Goal: Task Accomplishment & Management: Manage account settings

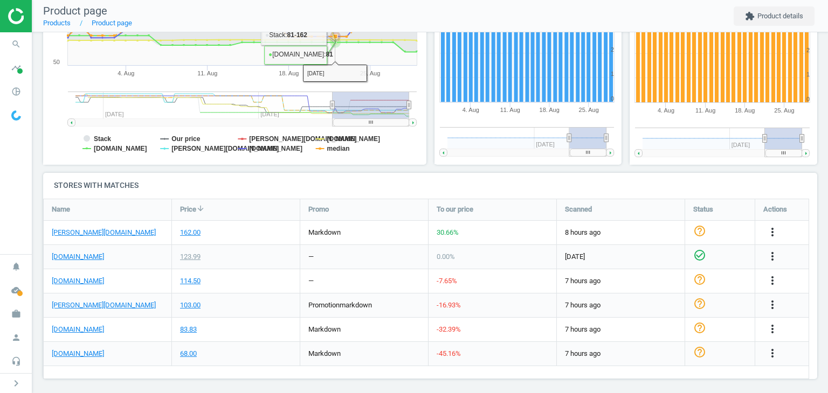
scroll to position [228, 0]
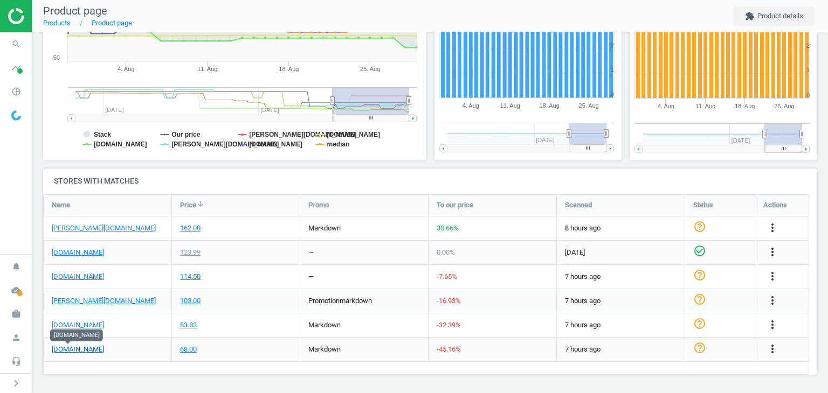
click at [75, 352] on link "[DOMAIN_NAME]" at bounding box center [78, 350] width 52 height 10
click at [776, 351] on icon "more_vert" at bounding box center [772, 349] width 13 height 13
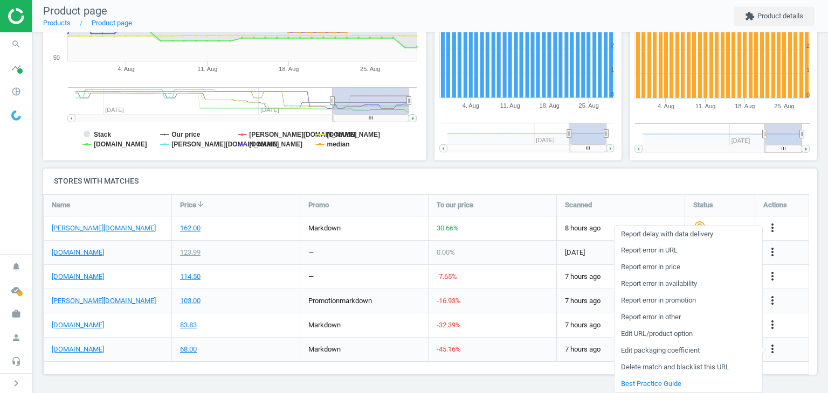
click at [672, 350] on link "Edit packaging coefficient" at bounding box center [688, 351] width 148 height 17
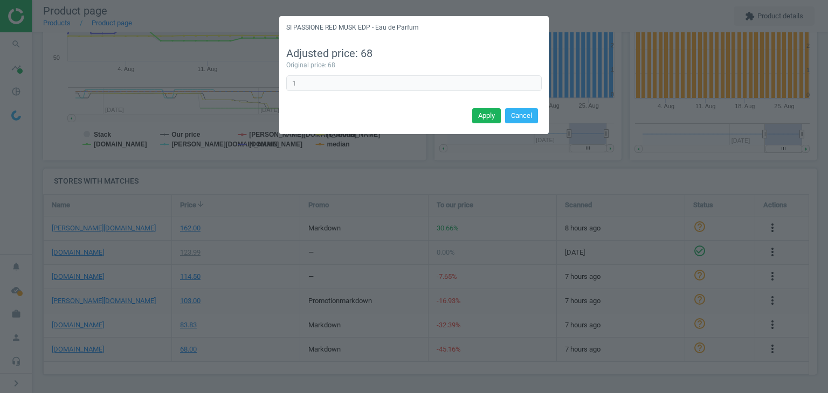
click at [672, 350] on div "SI PASSIONE RED MUSK EDP - Eau de Parfum Adjusted price: 68 Original price: 68 …" at bounding box center [414, 196] width 828 height 393
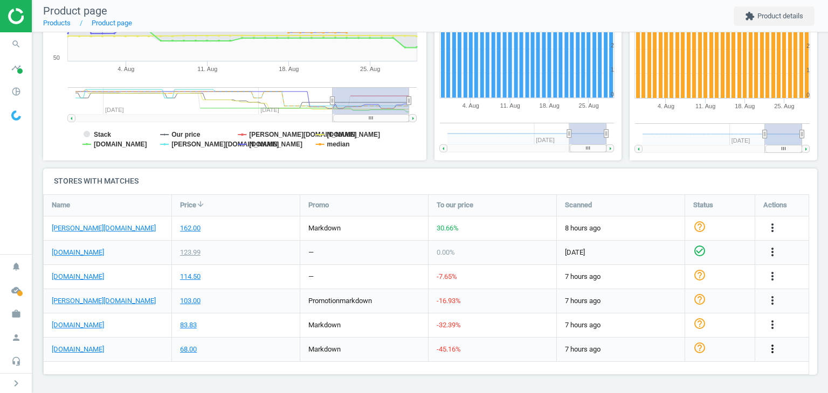
click at [774, 350] on icon "more_vert" at bounding box center [772, 349] width 13 height 13
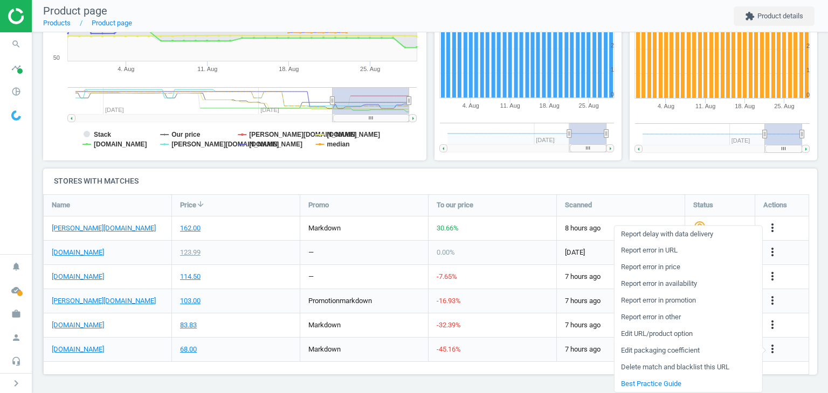
click at [699, 332] on link "Edit URL/product option" at bounding box center [688, 334] width 148 height 17
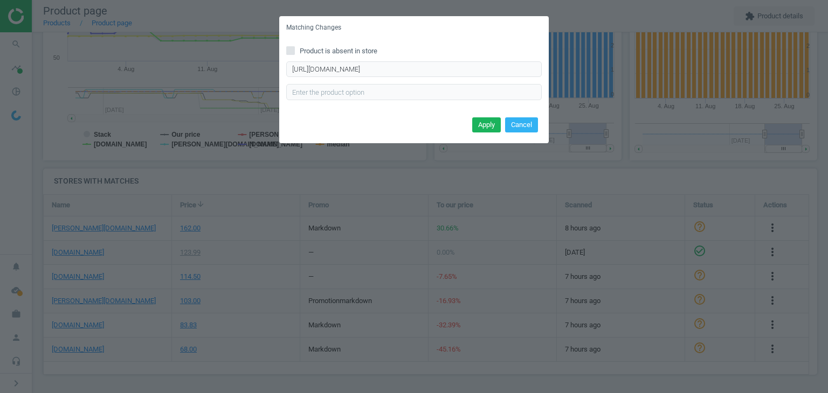
click at [615, 125] on div "Matching Changes Product is absent in store https://www.zalando.ch/armani-beaut…" at bounding box center [414, 196] width 828 height 393
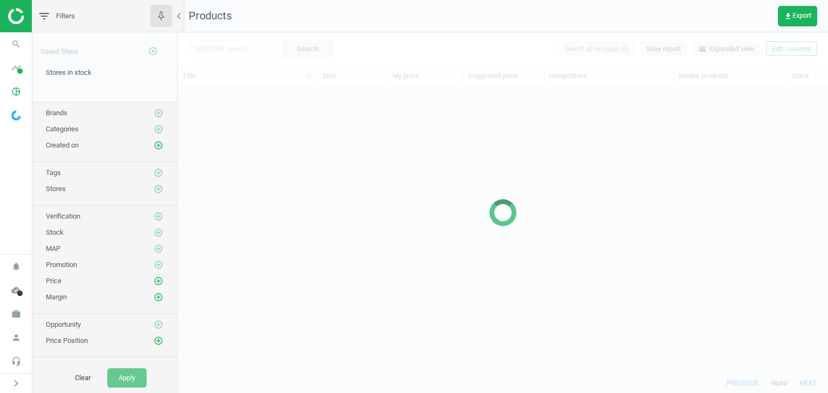
scroll to position [270, 641]
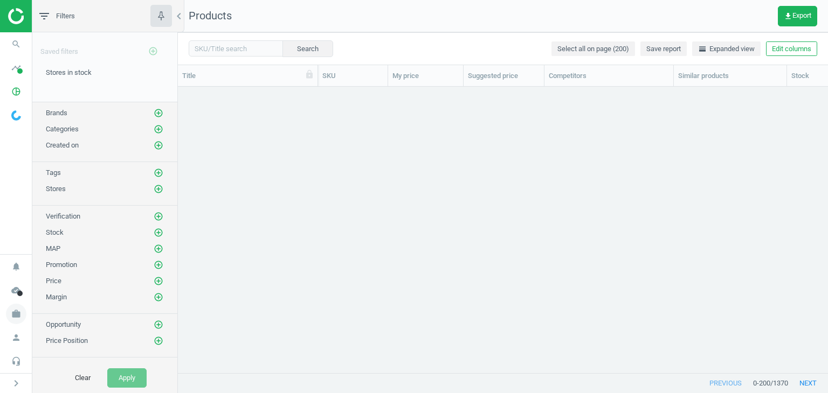
click at [19, 315] on icon "work" at bounding box center [16, 314] width 20 height 20
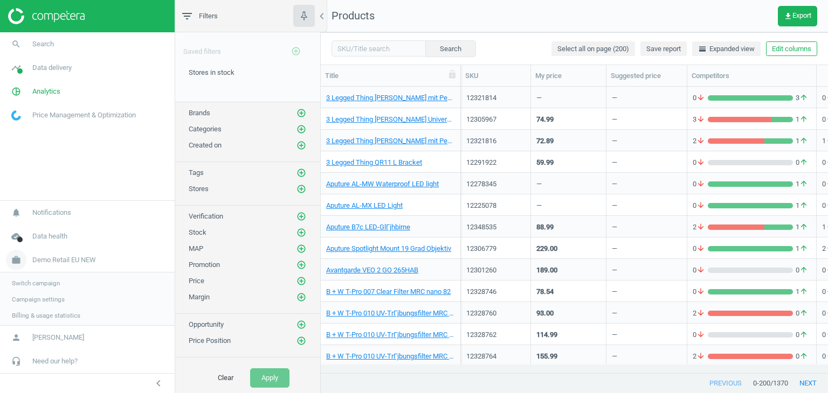
scroll to position [9, 9]
click at [44, 281] on span "Switch campaign" at bounding box center [36, 282] width 48 height 9
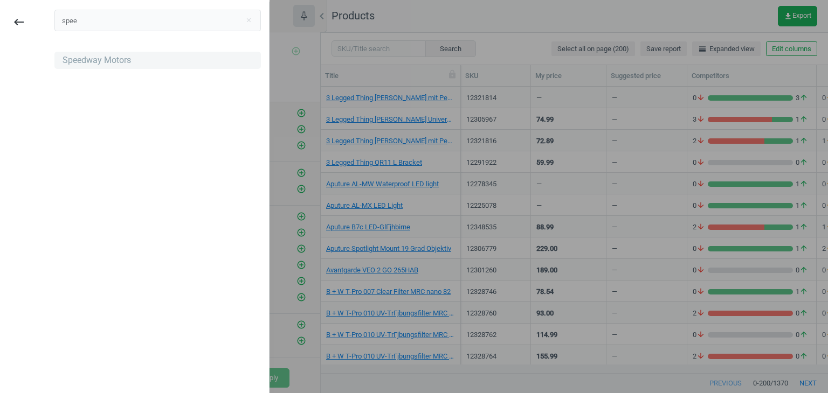
type input "spee"
click at [84, 63] on div "Speedway Motors" at bounding box center [97, 60] width 68 height 12
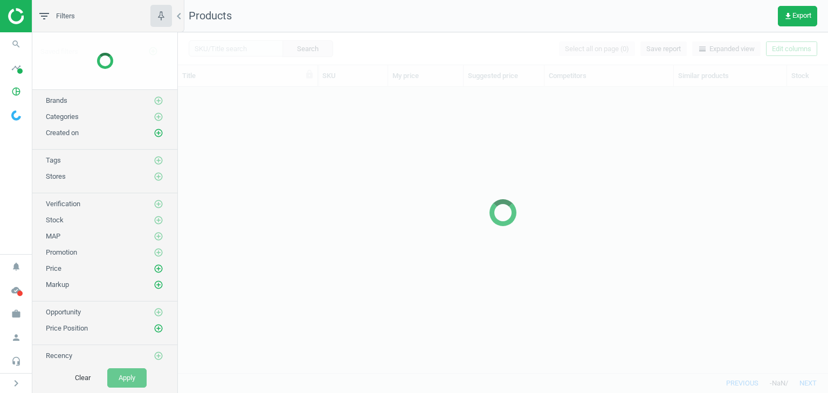
scroll to position [270, 641]
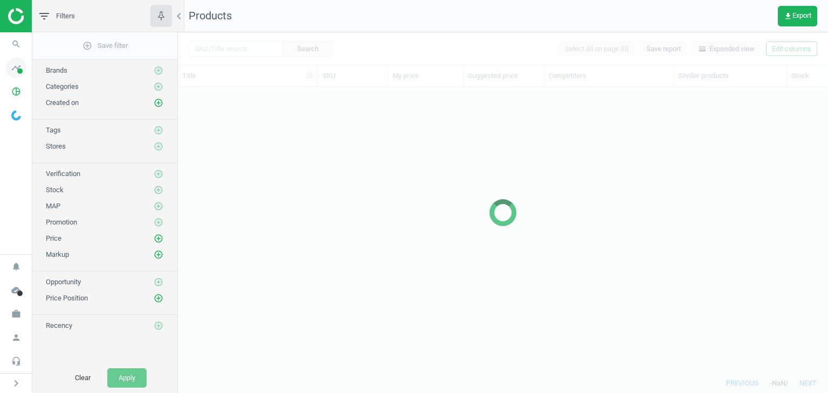
click at [20, 74] on icon "timeline" at bounding box center [16, 68] width 20 height 20
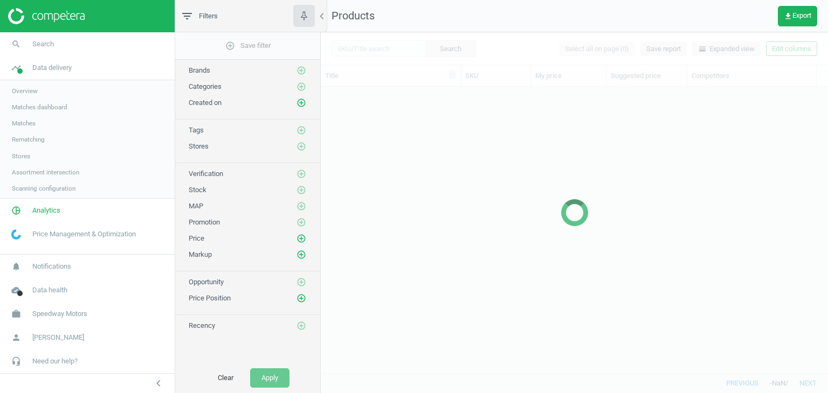
scroll to position [9, 9]
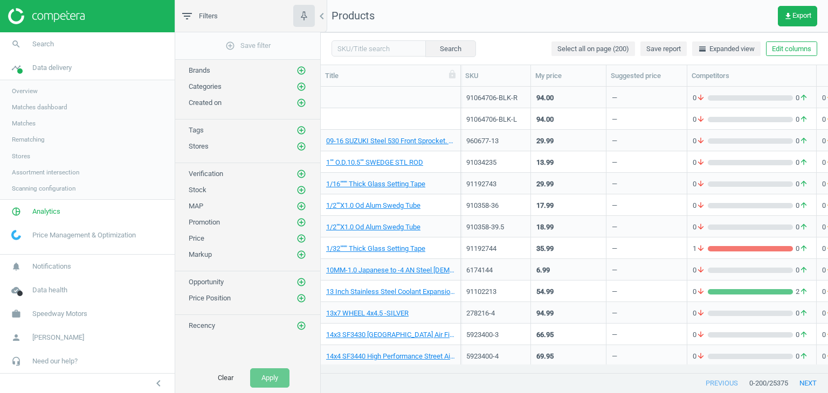
click at [23, 154] on span "Stores" at bounding box center [21, 156] width 18 height 9
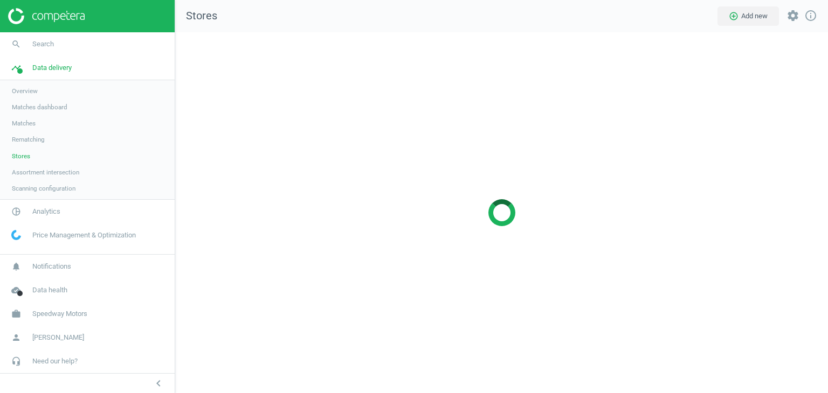
scroll to position [377, 669]
click at [162, 384] on icon "chevron_left" at bounding box center [158, 383] width 13 height 13
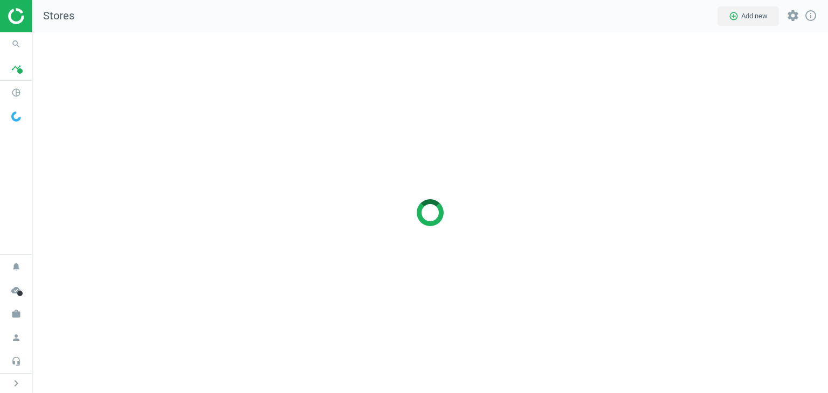
scroll to position [377, 812]
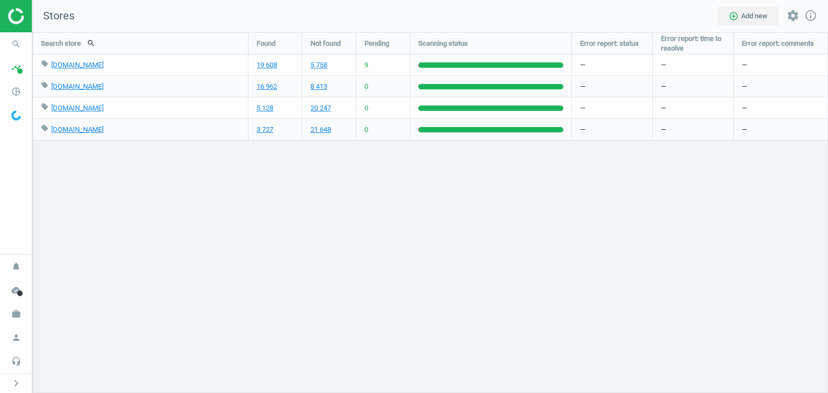
click at [98, 210] on div "Search store search Found Not found Pending Scanning status Error report: statu…" at bounding box center [430, 212] width 796 height 361
click at [756, 211] on div "Search store search Found Not found Pending Scanning status Error report: statu…" at bounding box center [430, 212] width 796 height 361
click at [763, 195] on div "Search store search Found Not found Pending Scanning status Error report: statu…" at bounding box center [430, 212] width 796 height 361
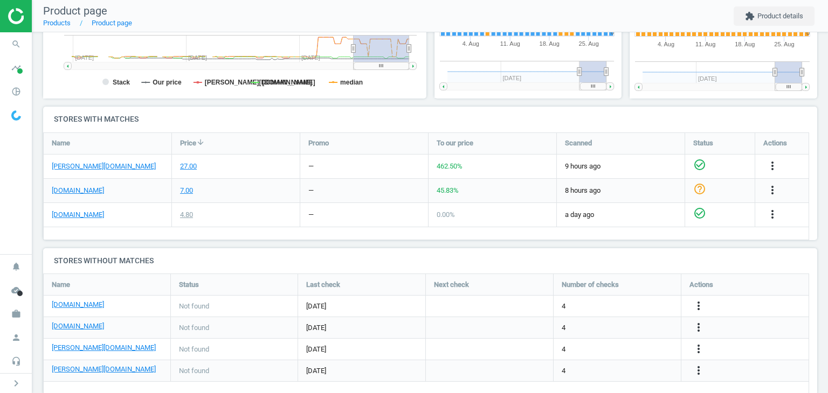
scroll to position [310, 0]
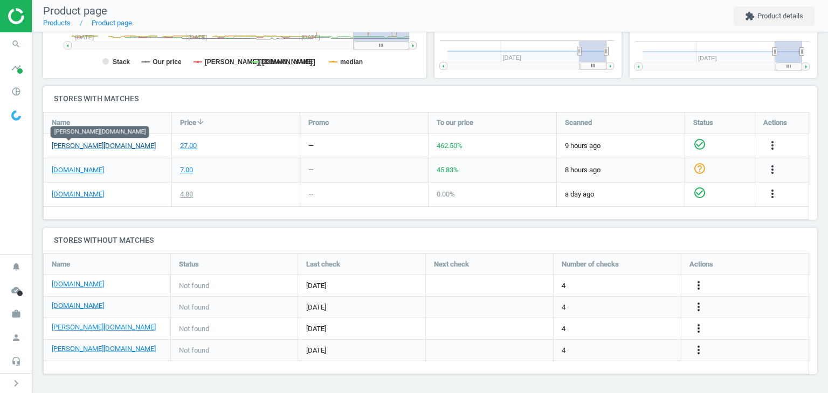
click at [77, 146] on link "douglas.de" at bounding box center [104, 146] width 104 height 10
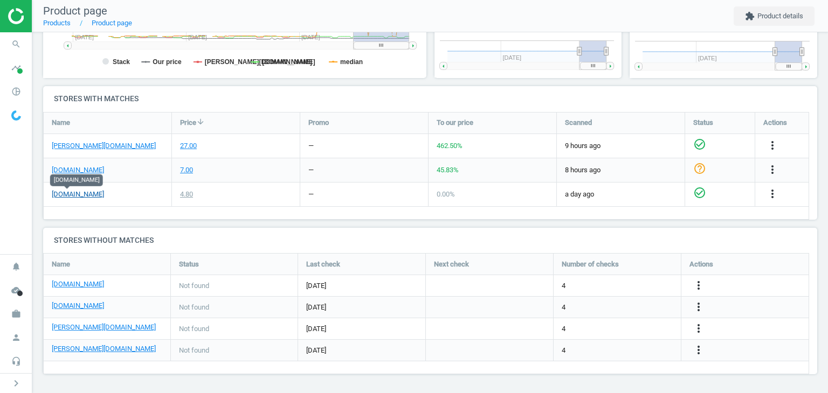
click at [72, 192] on link "Flaconi.de" at bounding box center [78, 195] width 52 height 10
click at [99, 167] on link "parfumdreams.de" at bounding box center [78, 170] width 52 height 10
click at [772, 147] on icon "more_vert" at bounding box center [772, 145] width 13 height 13
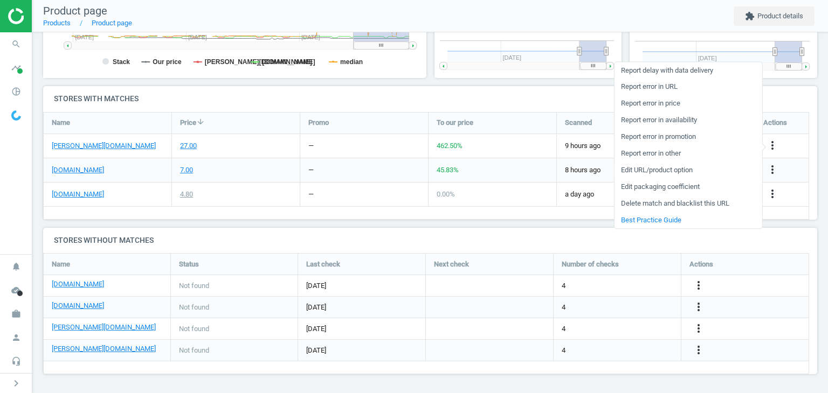
click at [666, 172] on link "Edit URL/product option" at bounding box center [688, 170] width 148 height 17
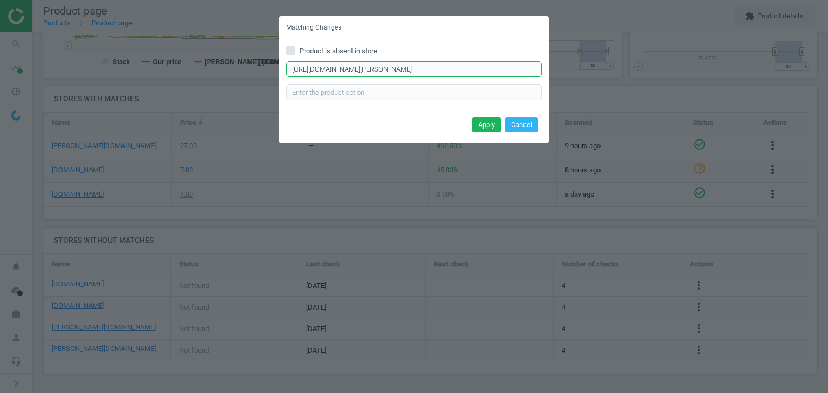
click at [403, 72] on input "https://www.douglas.de/de/p/5001636020?trac=de.01psh.goo.8788552640.shopping.de…" at bounding box center [413, 69] width 255 height 16
click at [403, 71] on input "https://www.douglas.de/de/p/5001636020?trac=de.01psh.goo.8788552640.shopping.de…" at bounding box center [413, 69] width 255 height 16
paste input "&variant=594056"
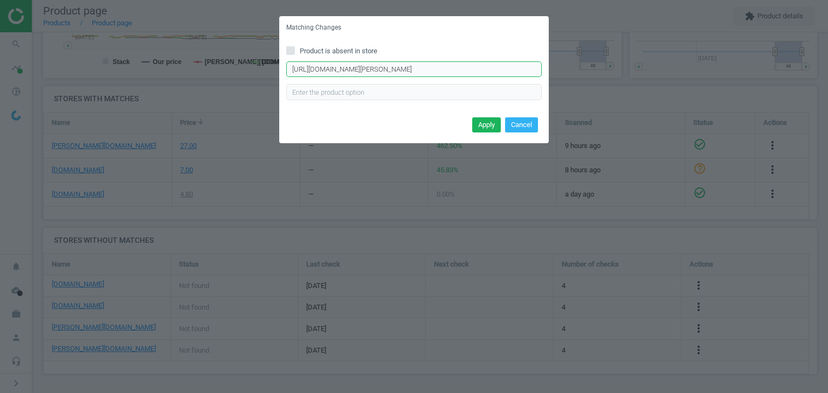
scroll to position [0, 86]
type input "https://www.douglas.de/de/p/5001636020?trac=de.01psh.goo.8788552640.shopping.de…"
click at [477, 126] on button "Apply" at bounding box center [486, 125] width 29 height 15
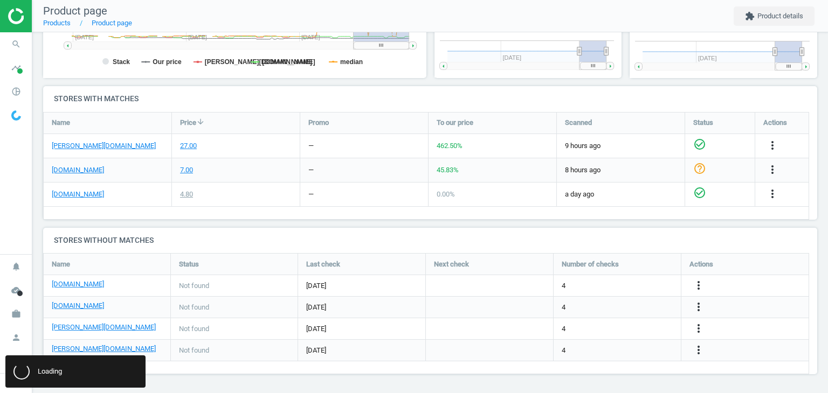
scroll to position [0, 0]
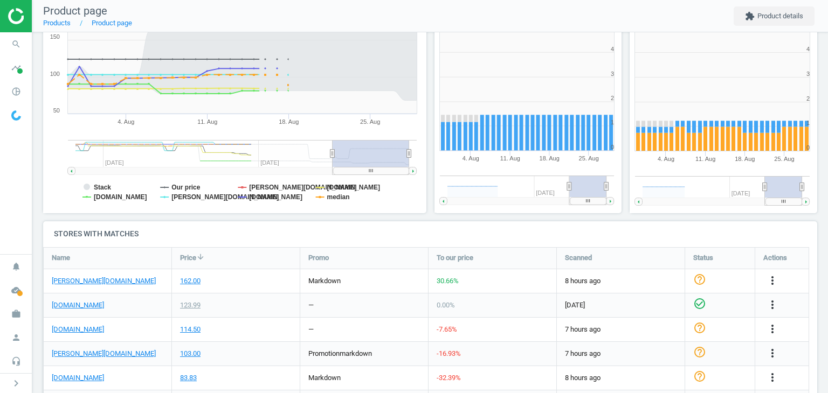
scroll to position [228, 0]
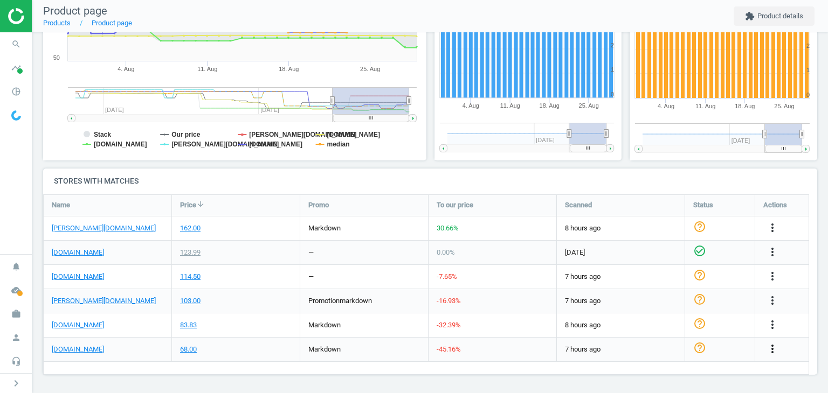
click at [772, 352] on icon "more_vert" at bounding box center [772, 349] width 13 height 13
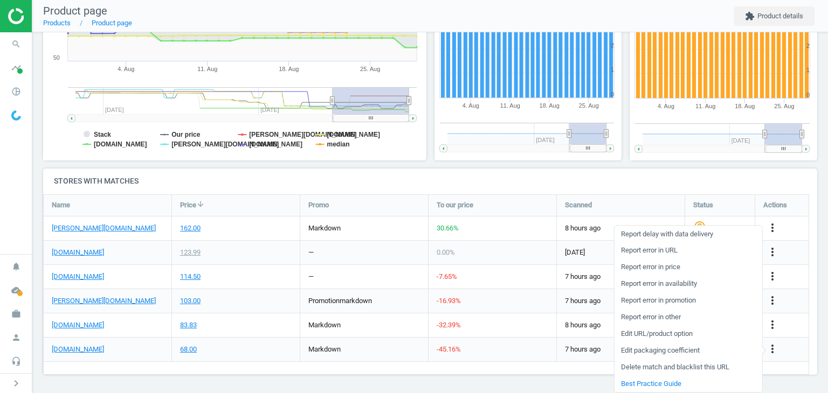
click at [658, 333] on link "Edit URL/product option" at bounding box center [688, 334] width 148 height 17
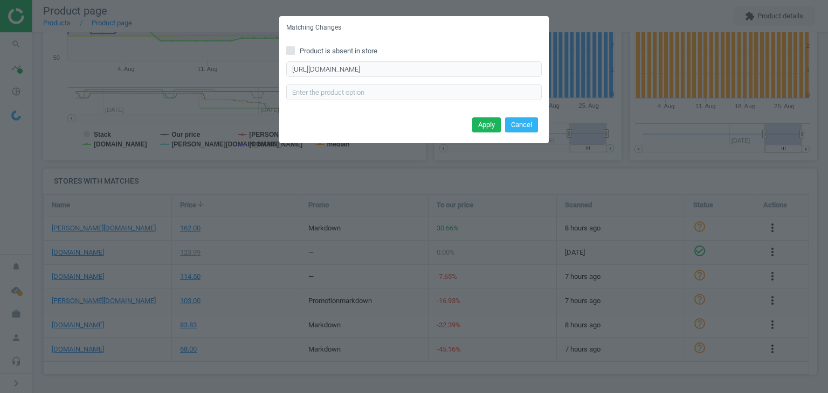
click at [362, 101] on div "Product is absent in store [URL][DOMAIN_NAME] Enter correct product url" at bounding box center [414, 76] width 270 height 75
click at [356, 98] on input "text" at bounding box center [413, 92] width 255 height 16
paste input "A4U34I018-S110100000"
type input "A4U34I018-S110100000"
click at [481, 129] on button "Apply" at bounding box center [486, 125] width 29 height 15
